Goal: Information Seeking & Learning: Learn about a topic

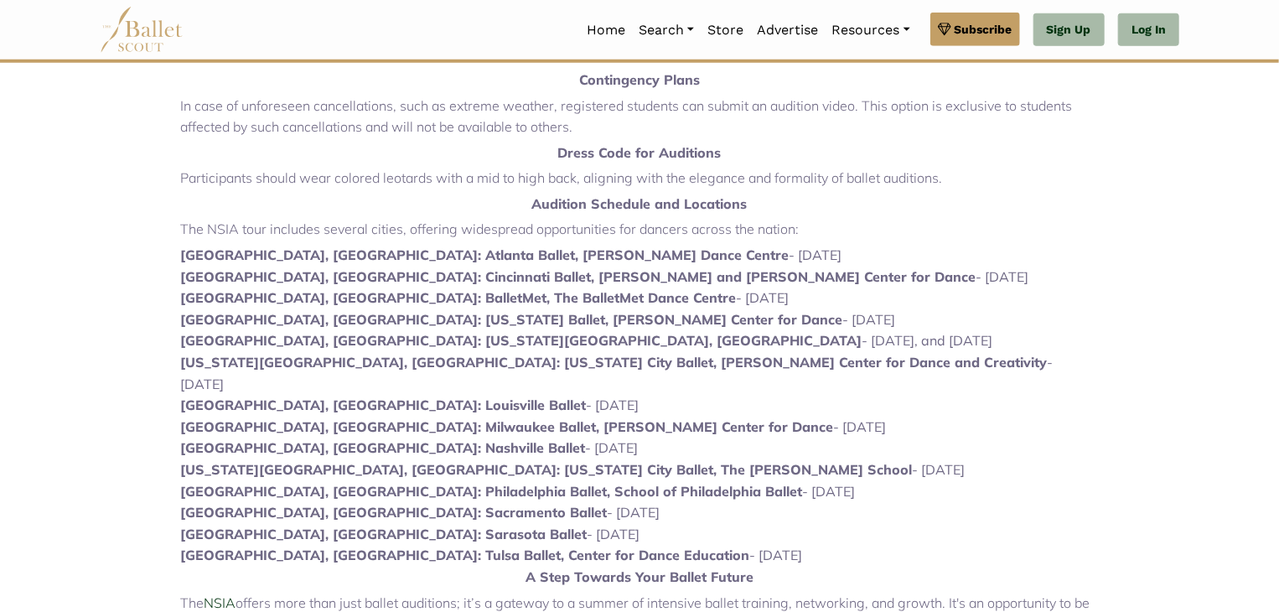
scroll to position [777, 0]
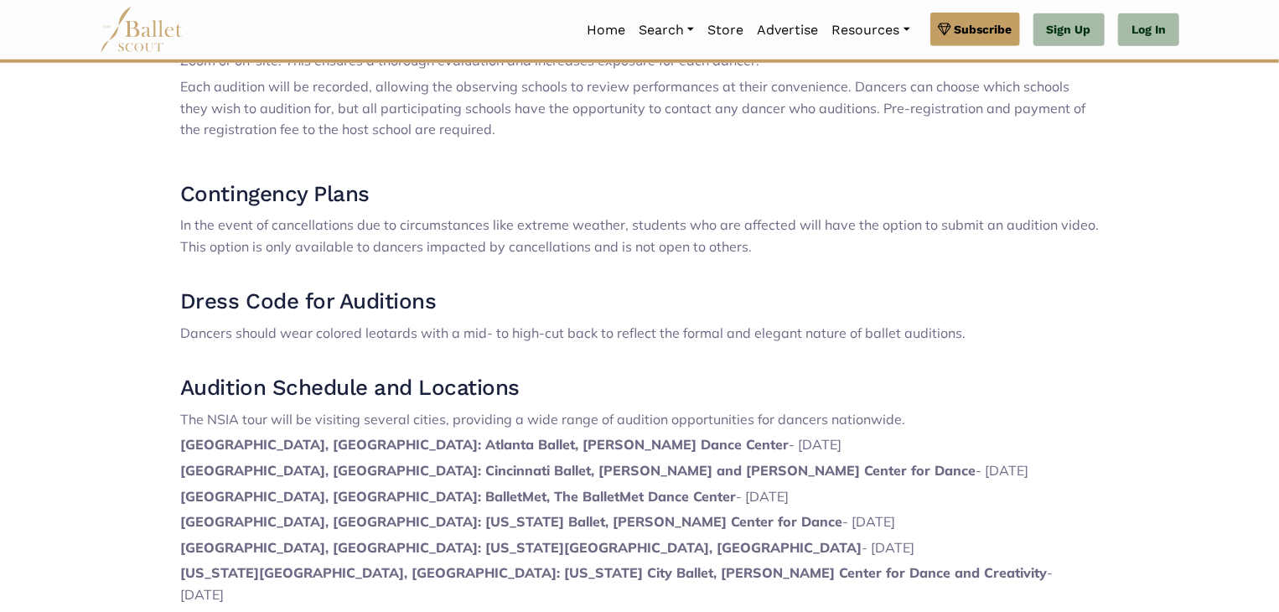
scroll to position [714, 0]
